Goal: Find specific page/section: Find specific page/section

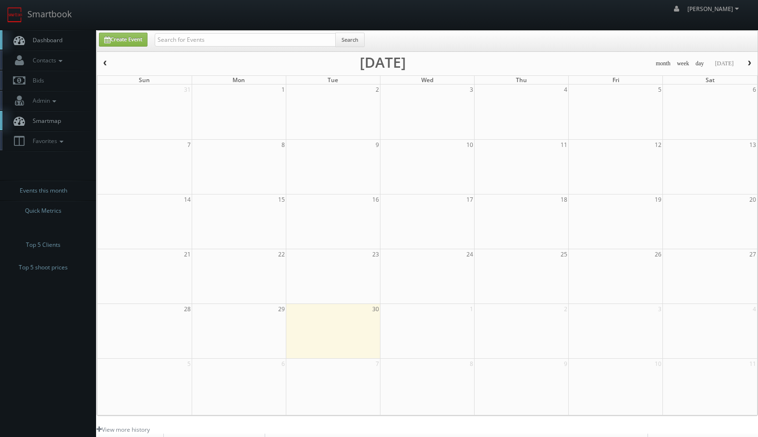
click at [222, 47] on div "Search" at bounding box center [260, 42] width 210 height 19
click at [227, 42] on input "text" at bounding box center [245, 39] width 181 height 13
type input "curaleaf"
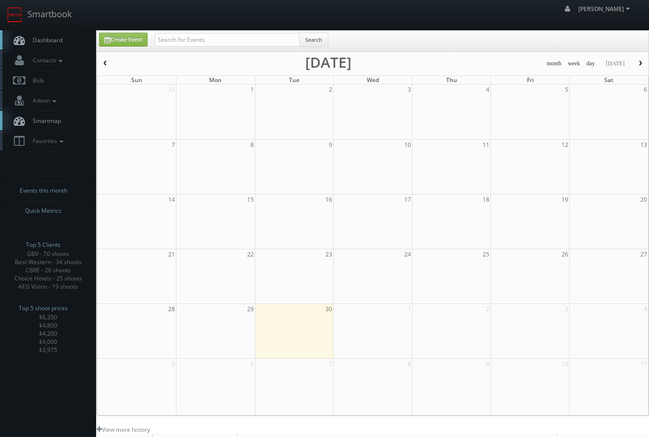
click at [189, 43] on input "text" at bounding box center [227, 39] width 145 height 13
type input "smile doctors"
